Goal: Task Accomplishment & Management: Use online tool/utility

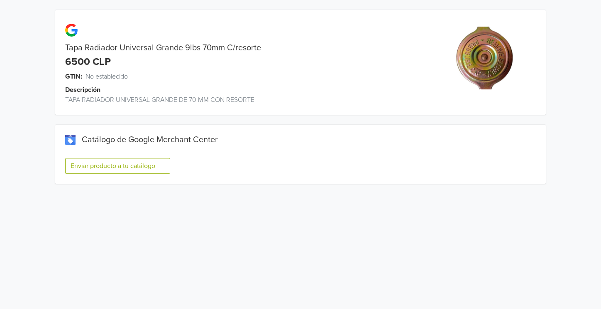
click at [140, 174] on div "Enviar producto a tu catálogo" at bounding box center [300, 169] width 471 height 29
click at [139, 169] on button "Enviar producto a tu catálogo" at bounding box center [117, 166] width 105 height 16
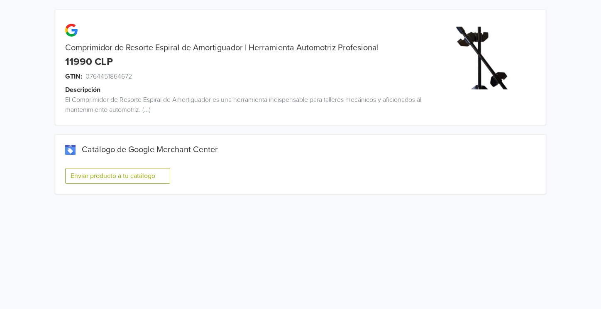
click at [93, 173] on button "Enviar producto a tu catálogo" at bounding box center [117, 176] width 105 height 16
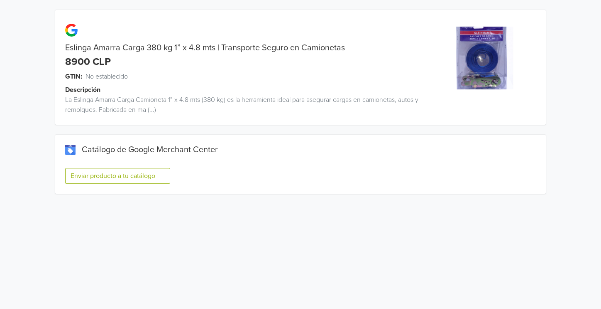
click at [113, 183] on button "Enviar producto a tu catálogo" at bounding box center [117, 176] width 105 height 16
